Goal: Information Seeking & Learning: Learn about a topic

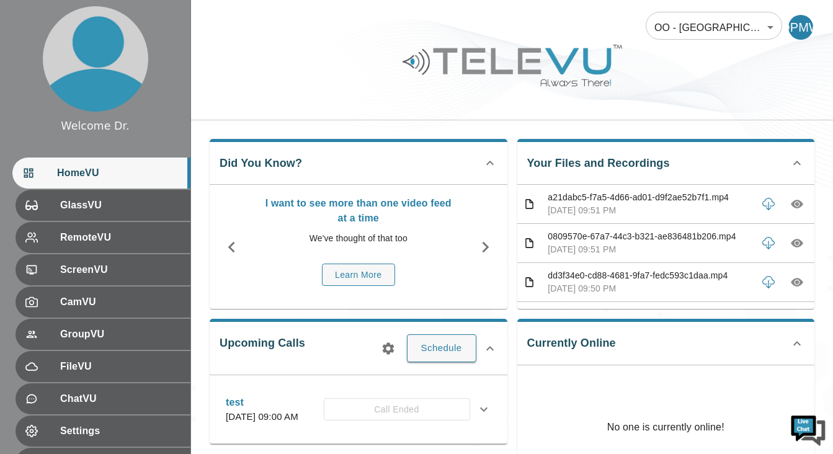
click at [624, 204] on p "[DATE] 09:51 PM" at bounding box center [650, 210] width 204 height 13
click at [799, 205] on icon "button" at bounding box center [797, 204] width 12 height 12
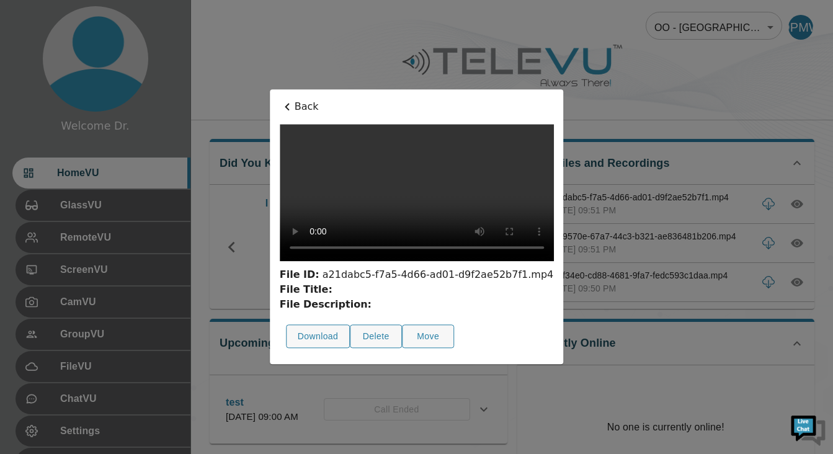
click at [415, 197] on video at bounding box center [417, 192] width 274 height 137
click at [280, 99] on icon at bounding box center [287, 106] width 15 height 15
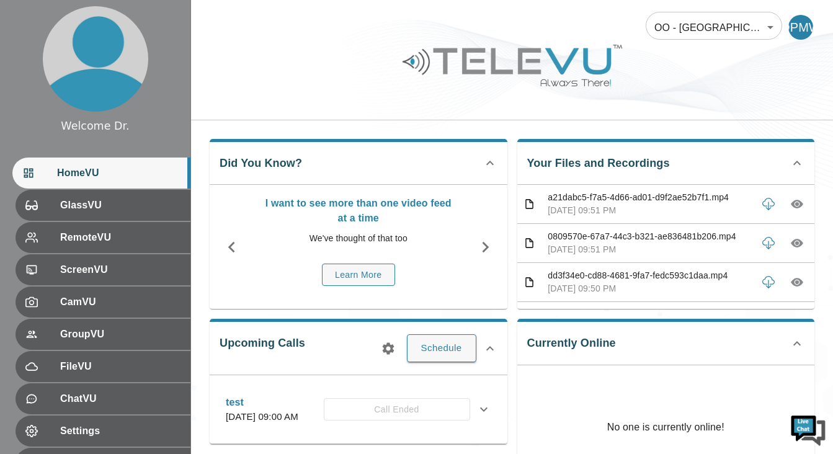
click at [797, 243] on icon "button" at bounding box center [798, 243] width 4 height 4
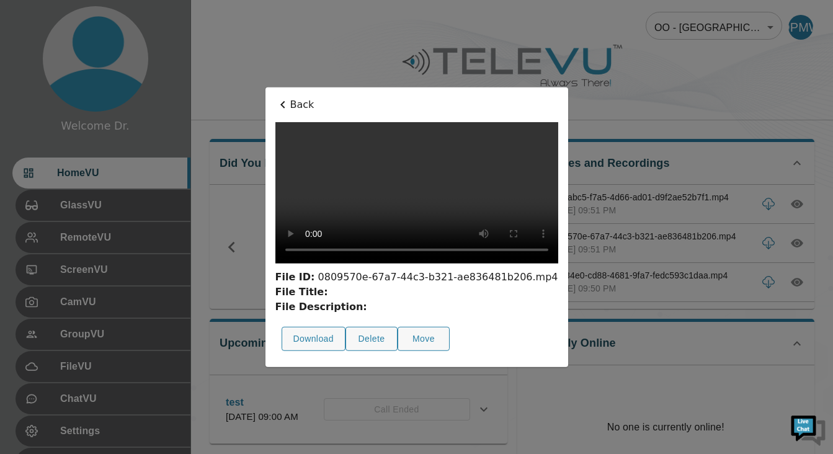
click at [424, 189] on video at bounding box center [416, 192] width 283 height 141
click at [275, 97] on p "Back" at bounding box center [416, 104] width 283 height 15
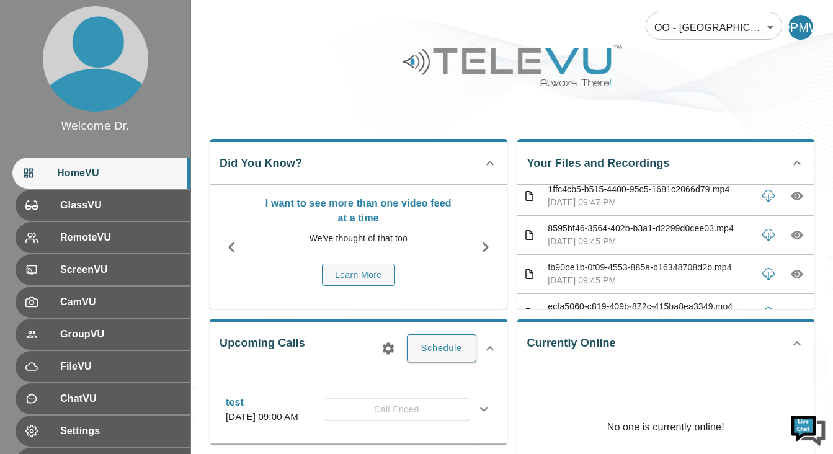
scroll to position [129, 0]
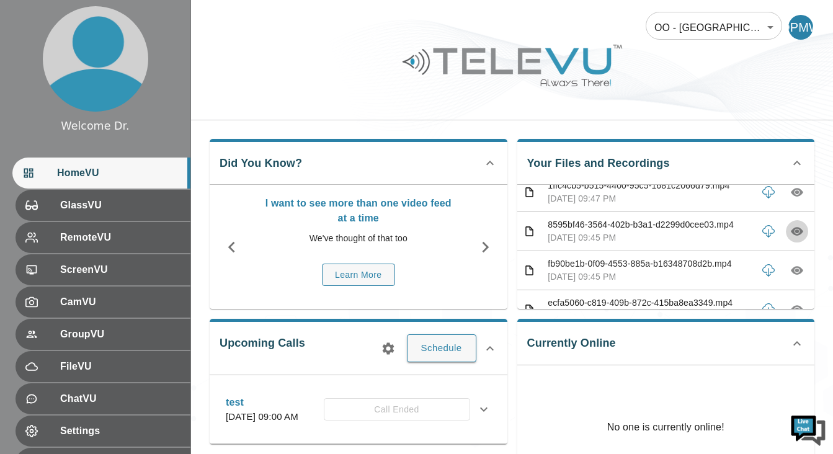
click at [799, 226] on icon "button" at bounding box center [797, 231] width 12 height 12
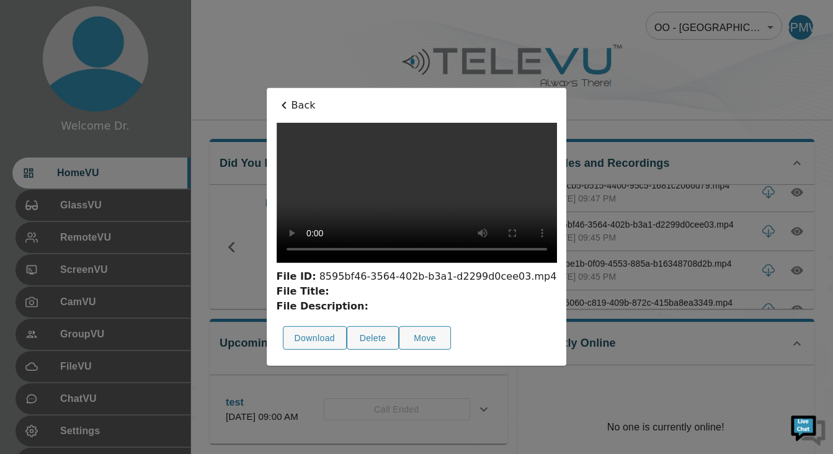
click at [410, 195] on video at bounding box center [417, 193] width 280 height 140
click at [277, 98] on p "Back" at bounding box center [417, 105] width 280 height 15
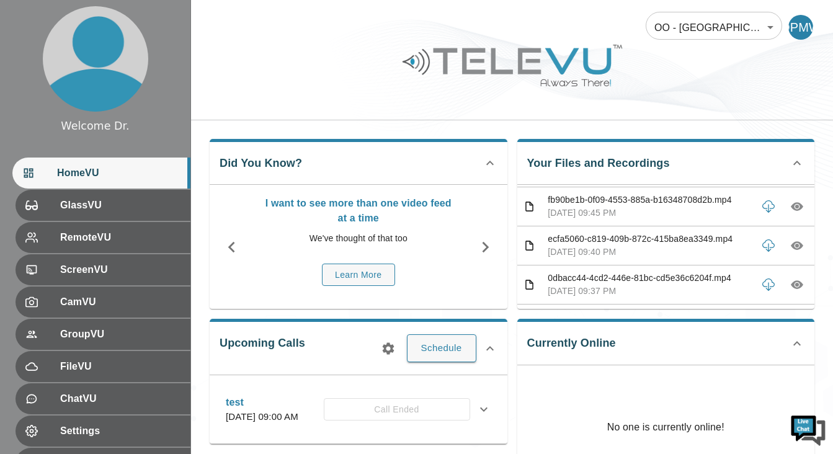
scroll to position [194, 0]
click at [797, 246] on icon "button" at bounding box center [797, 244] width 12 height 12
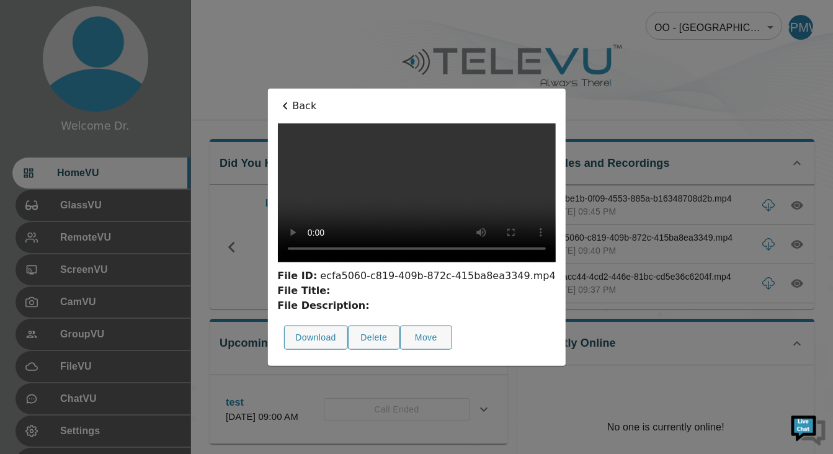
click at [422, 200] on video at bounding box center [416, 192] width 278 height 139
click at [277, 99] on icon at bounding box center [284, 106] width 15 height 15
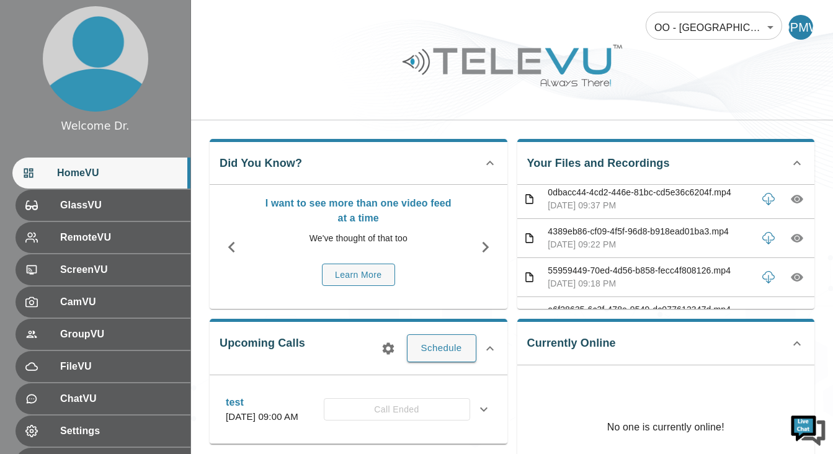
scroll to position [279, 0]
click at [800, 237] on icon "button" at bounding box center [797, 237] width 12 height 12
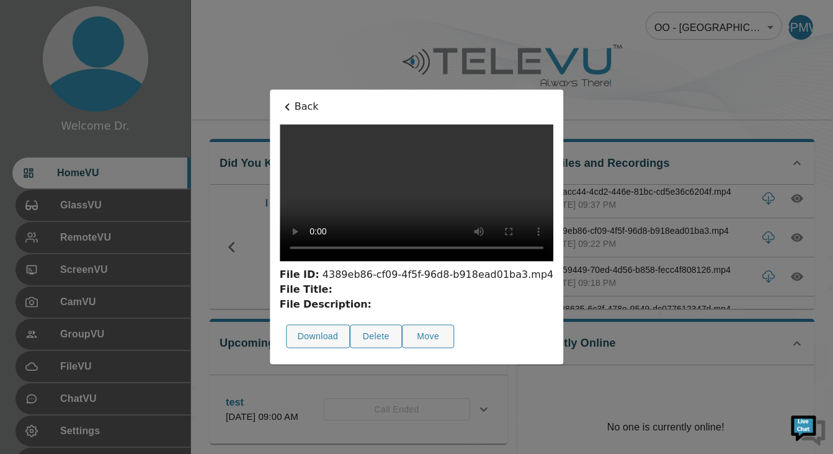
click at [426, 197] on video at bounding box center [417, 192] width 274 height 137
click at [280, 99] on icon at bounding box center [287, 106] width 15 height 15
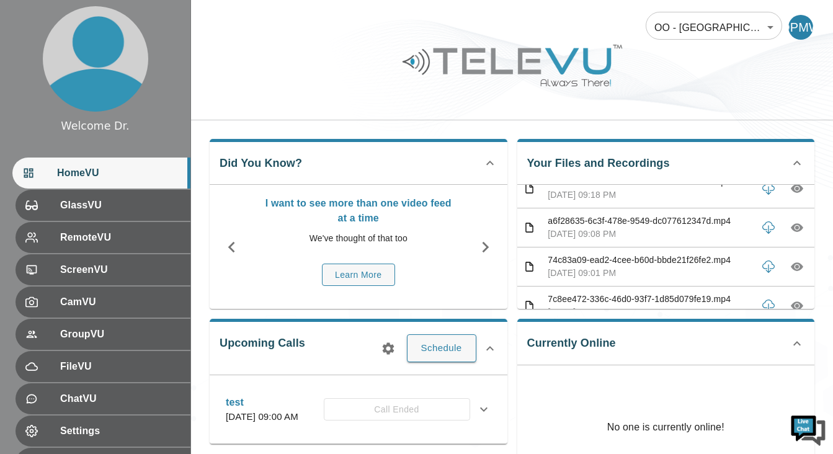
scroll to position [377, 0]
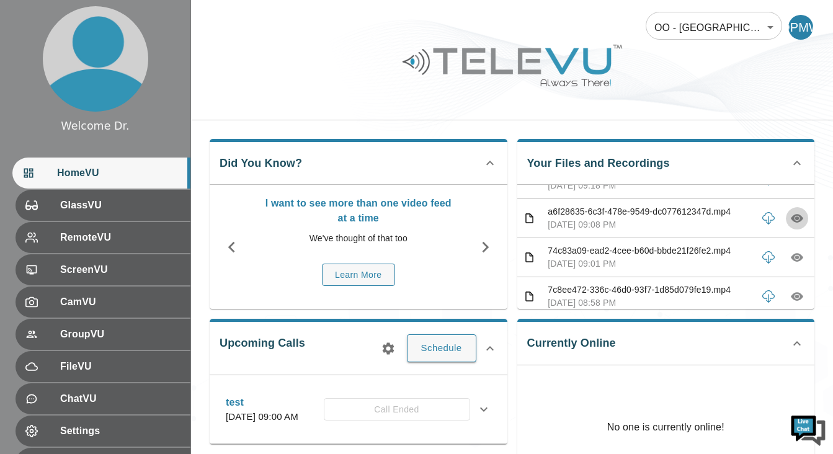
click at [797, 216] on icon "button" at bounding box center [797, 218] width 12 height 12
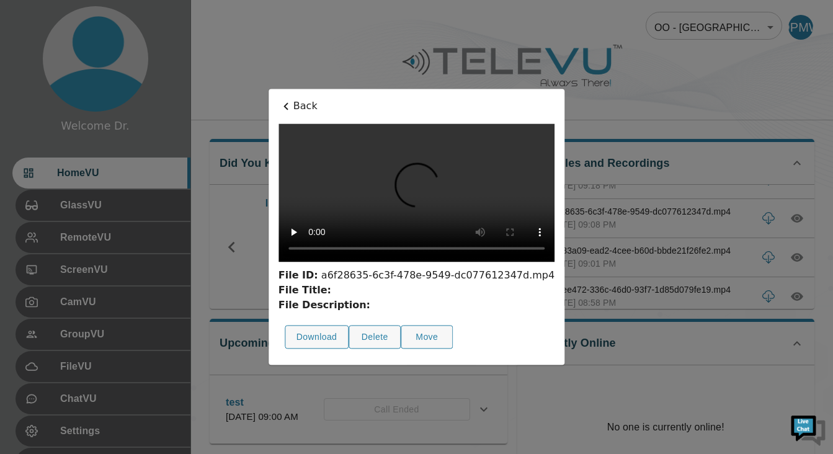
click at [415, 200] on video at bounding box center [417, 192] width 276 height 138
click at [279, 99] on p "Back" at bounding box center [417, 106] width 276 height 15
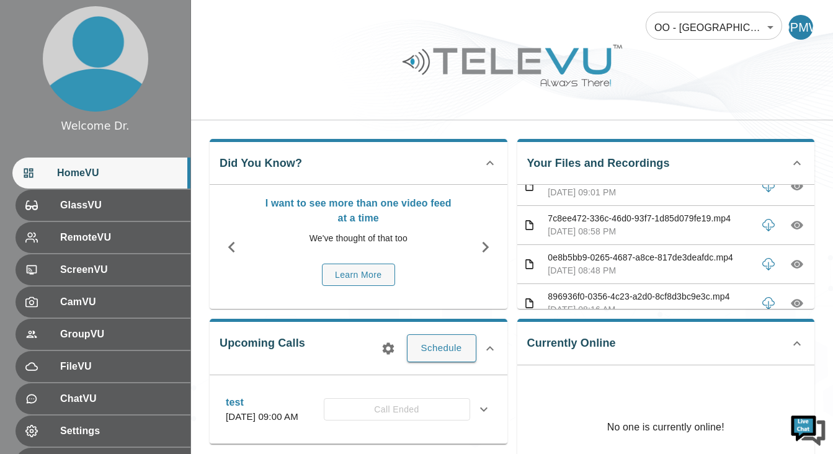
scroll to position [454, 0]
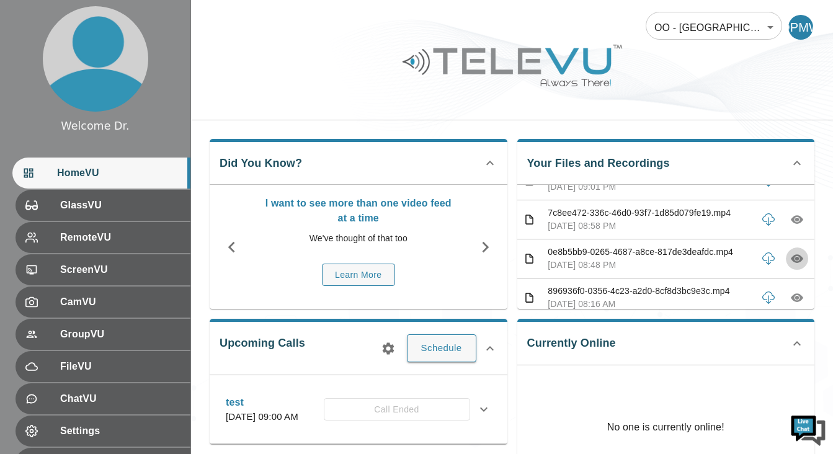
click at [795, 254] on icon "button" at bounding box center [797, 259] width 12 height 12
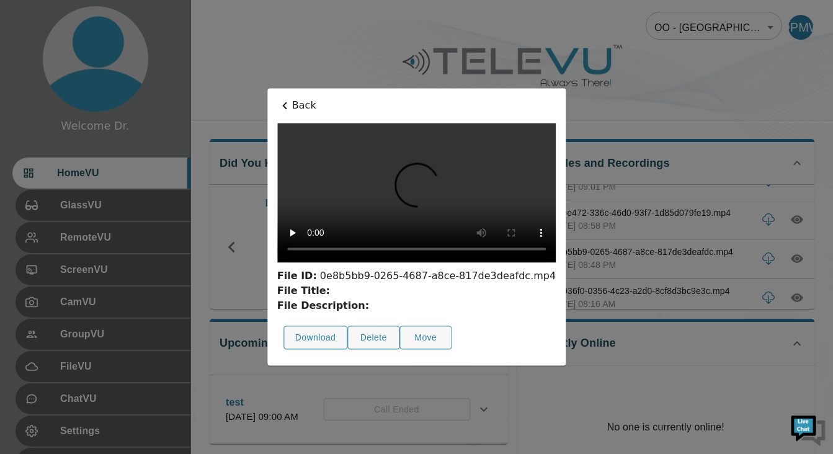
click at [424, 197] on video at bounding box center [416, 193] width 279 height 140
drag, startPoint x: 312, startPoint y: 292, endPoint x: 397, endPoint y: 310, distance: 87.5
click at [397, 310] on div "File ID: 0e8b5bb9-0265-4687-a8ce-817de3deafdc.mp4 File Title: File Description:…" at bounding box center [416, 239] width 279 height 233
click at [277, 98] on p "Back" at bounding box center [416, 105] width 279 height 15
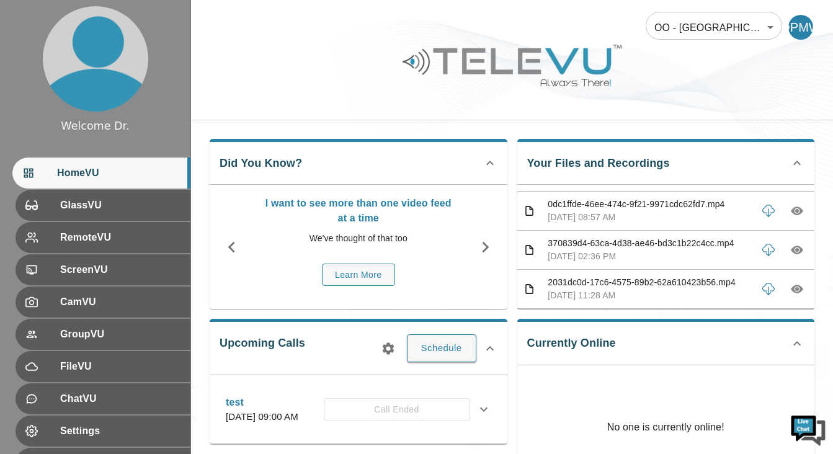
scroll to position [2065, 0]
click at [795, 210] on icon "button" at bounding box center [797, 211] width 12 height 12
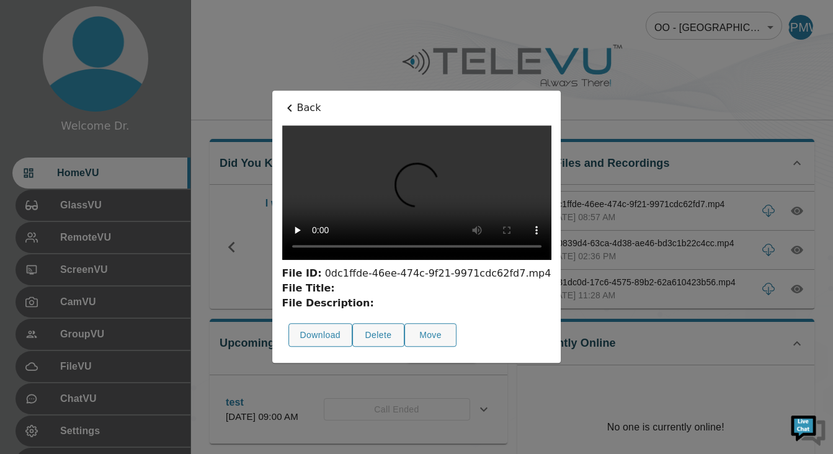
click at [430, 200] on video at bounding box center [416, 192] width 269 height 135
click at [282, 101] on p "Back" at bounding box center [416, 108] width 269 height 15
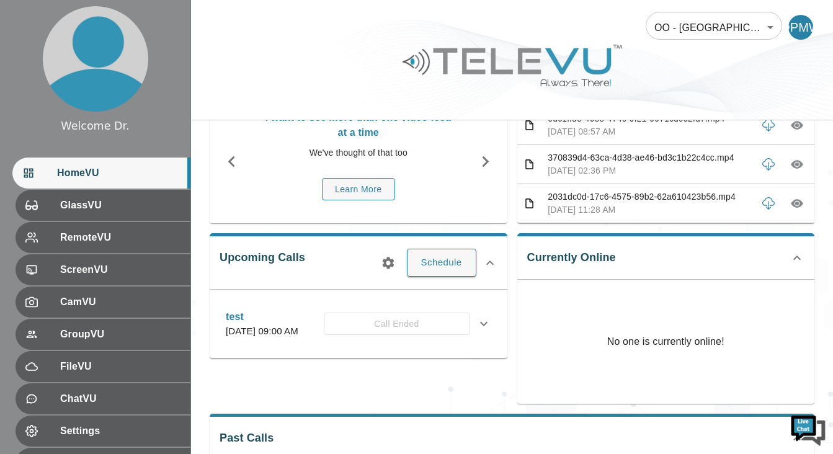
scroll to position [94, 0]
